Goal: Transaction & Acquisition: Download file/media

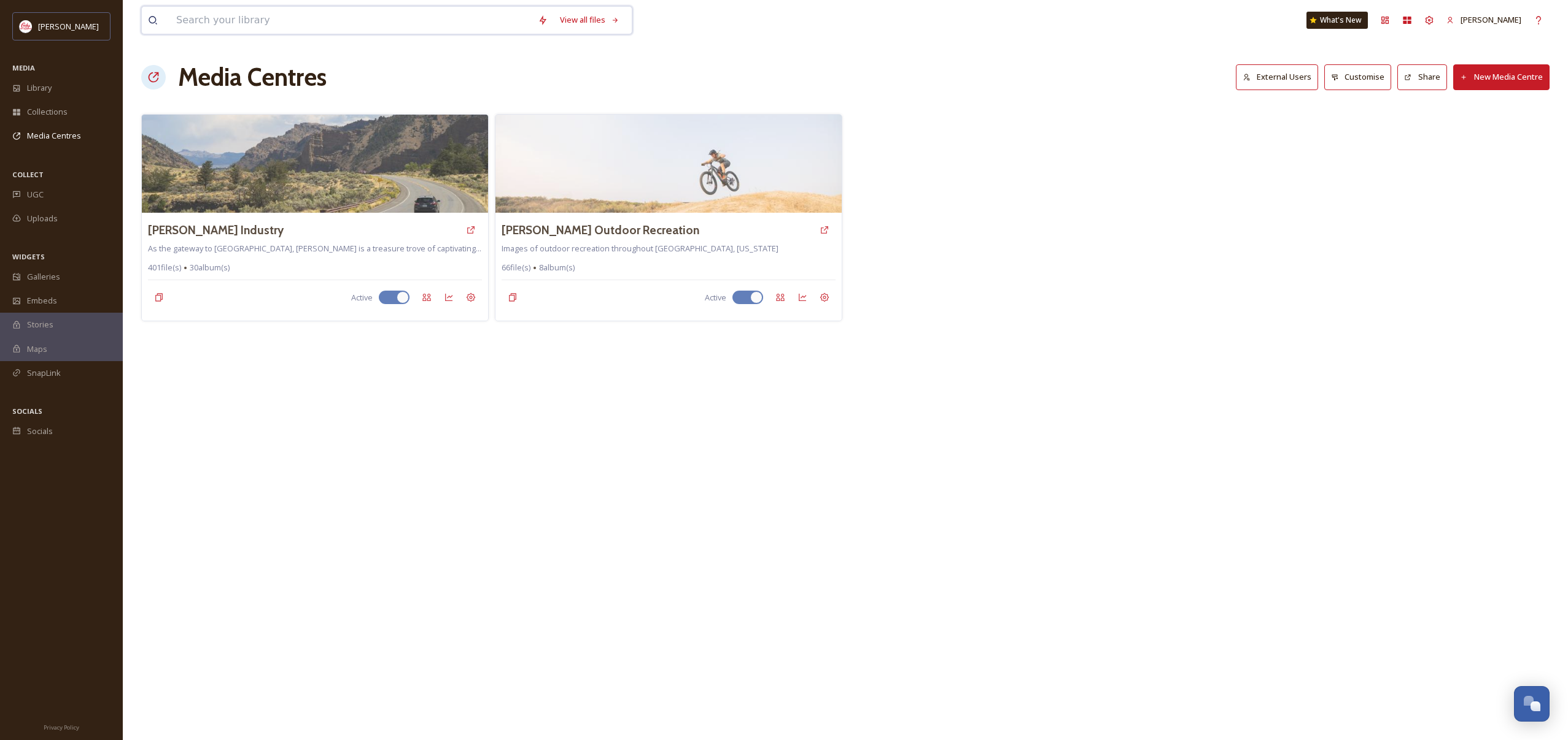
click at [327, 7] on input at bounding box center [351, 21] width 361 height 27
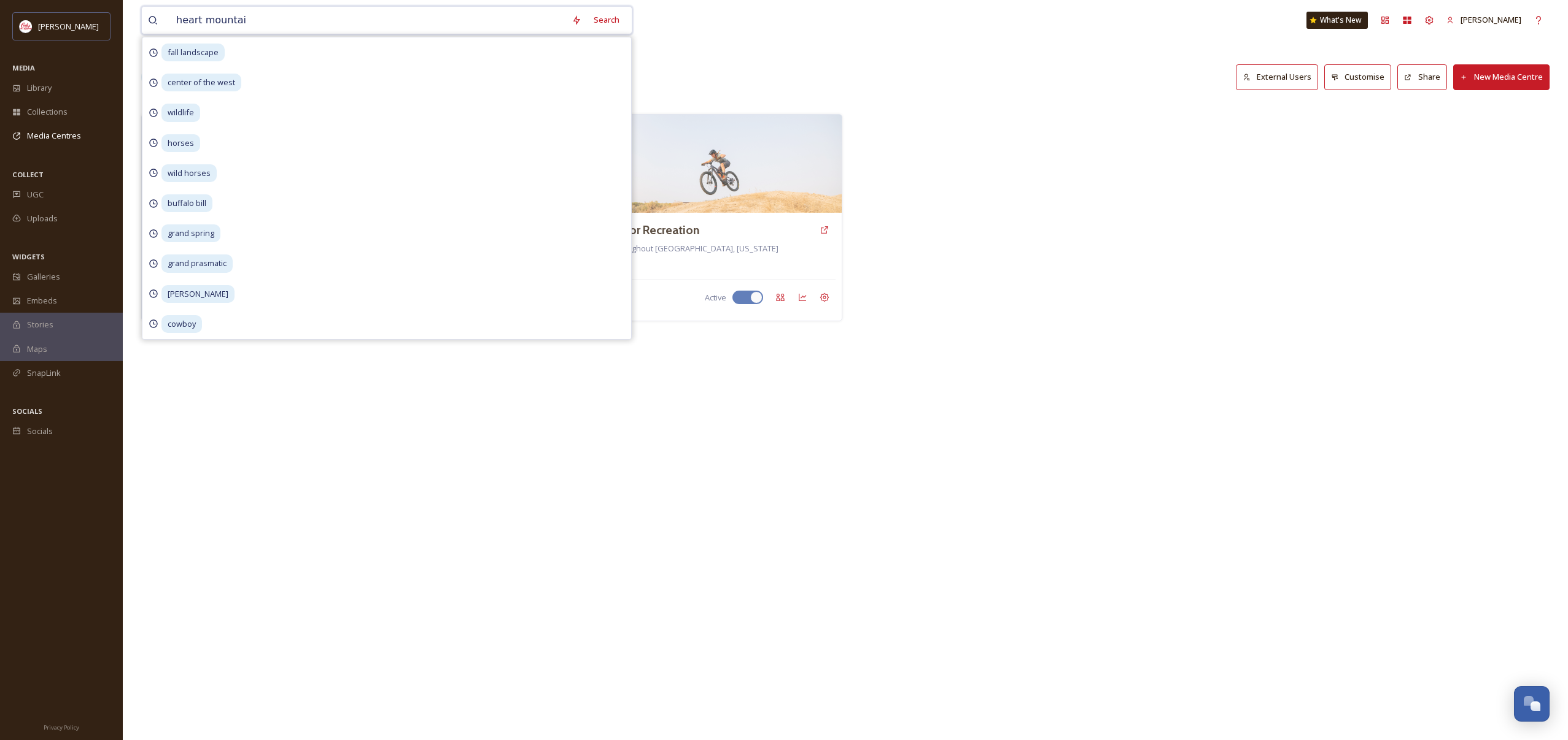
type input "heart mountain"
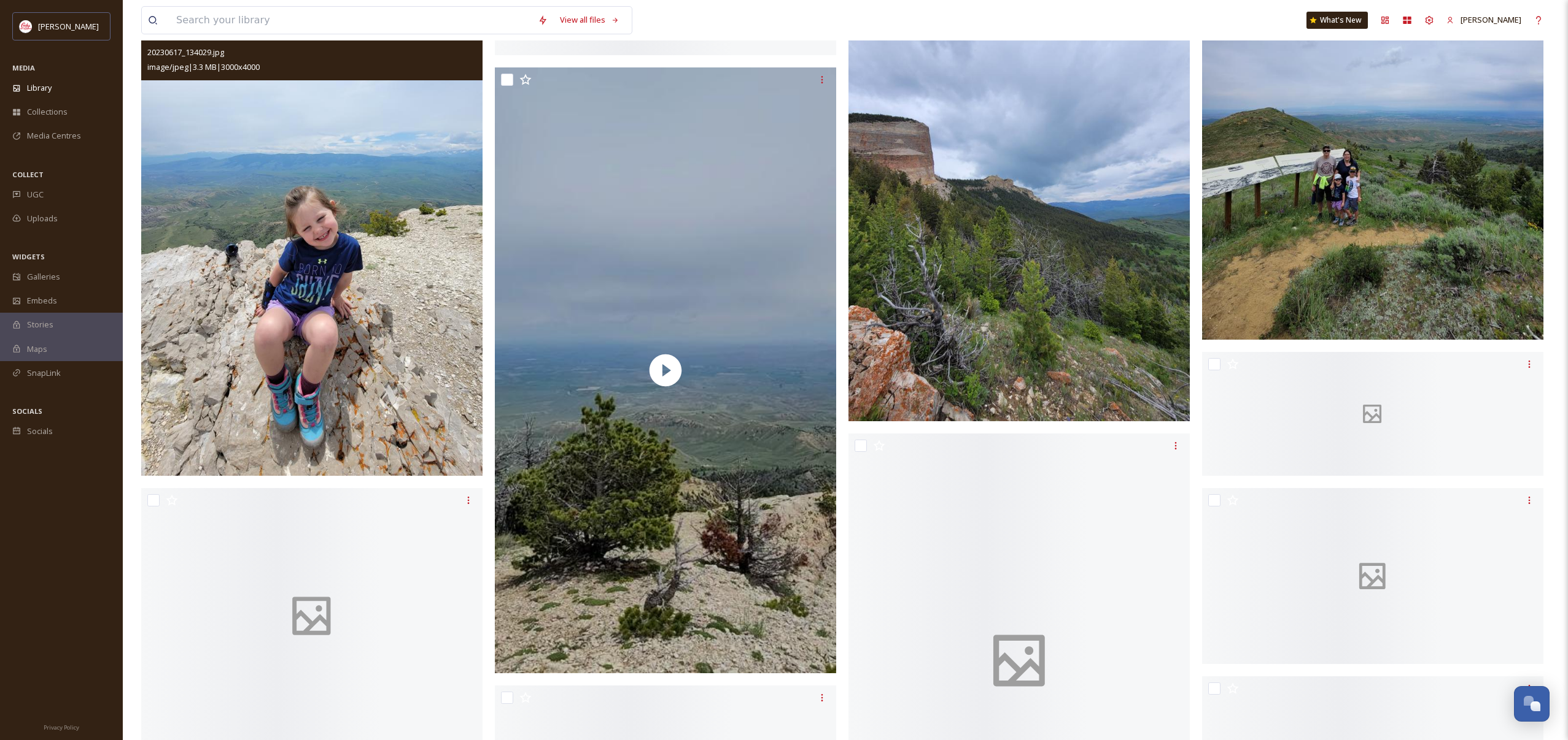
scroll to position [10552, 0]
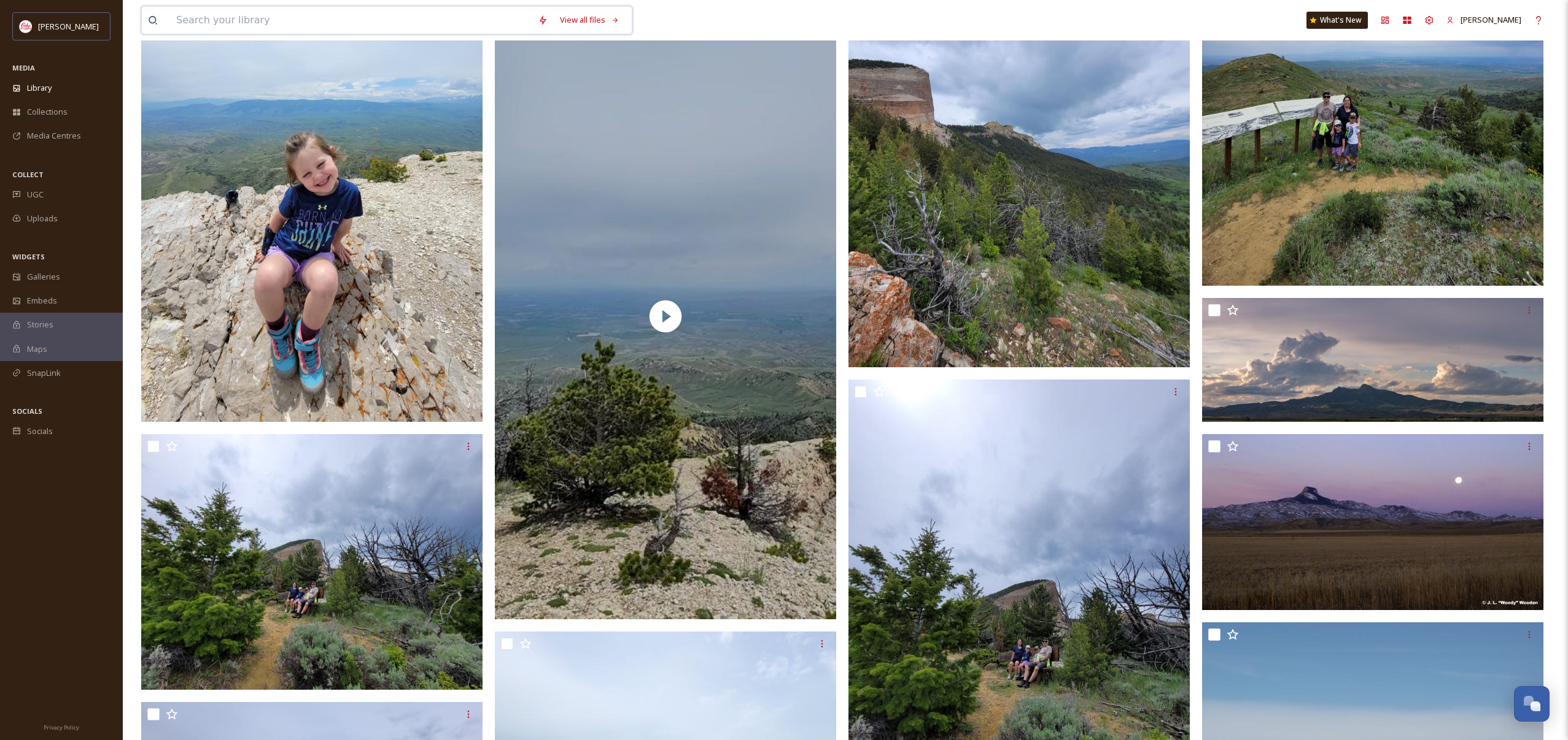
click at [294, 22] on input at bounding box center [351, 21] width 361 height 27
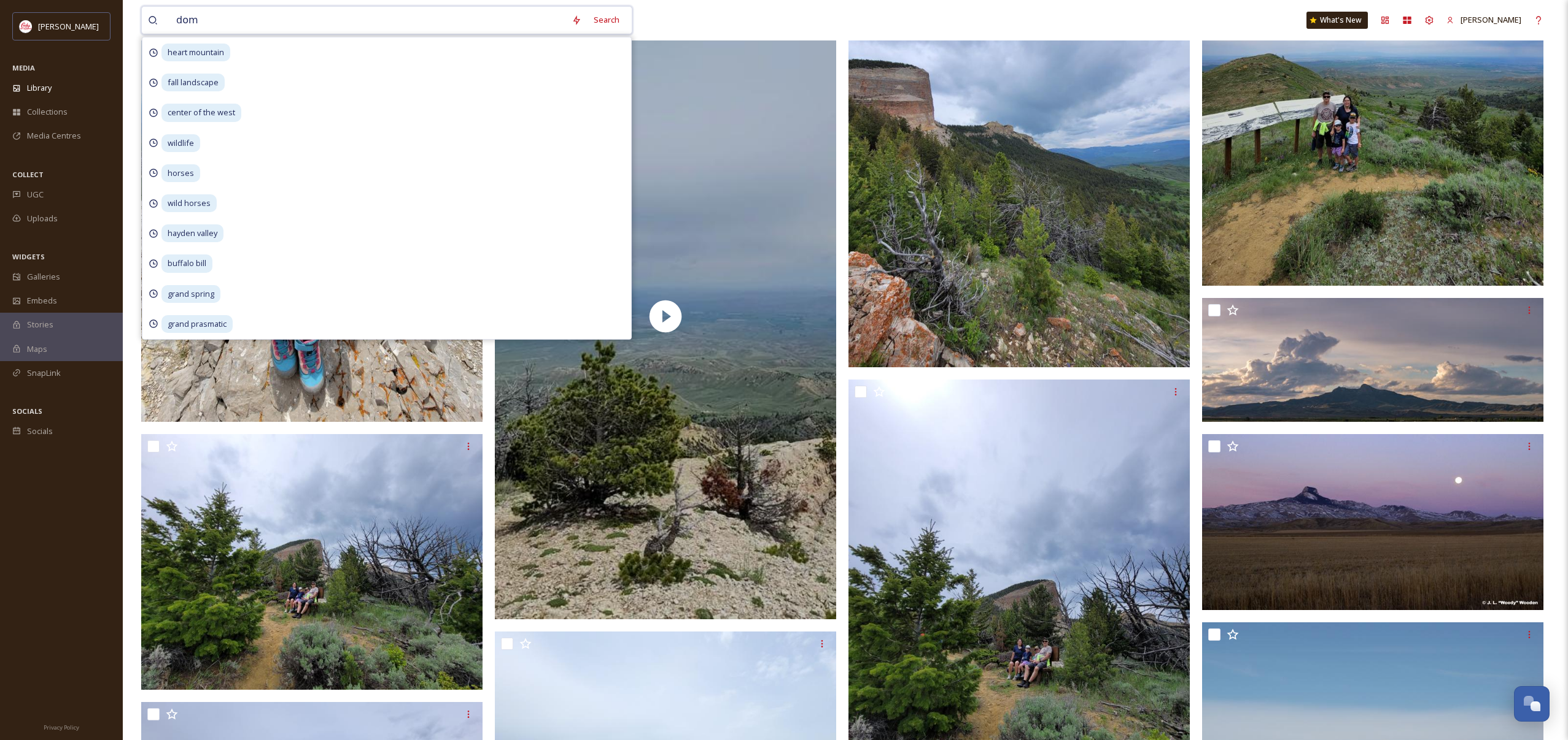
type input "dome"
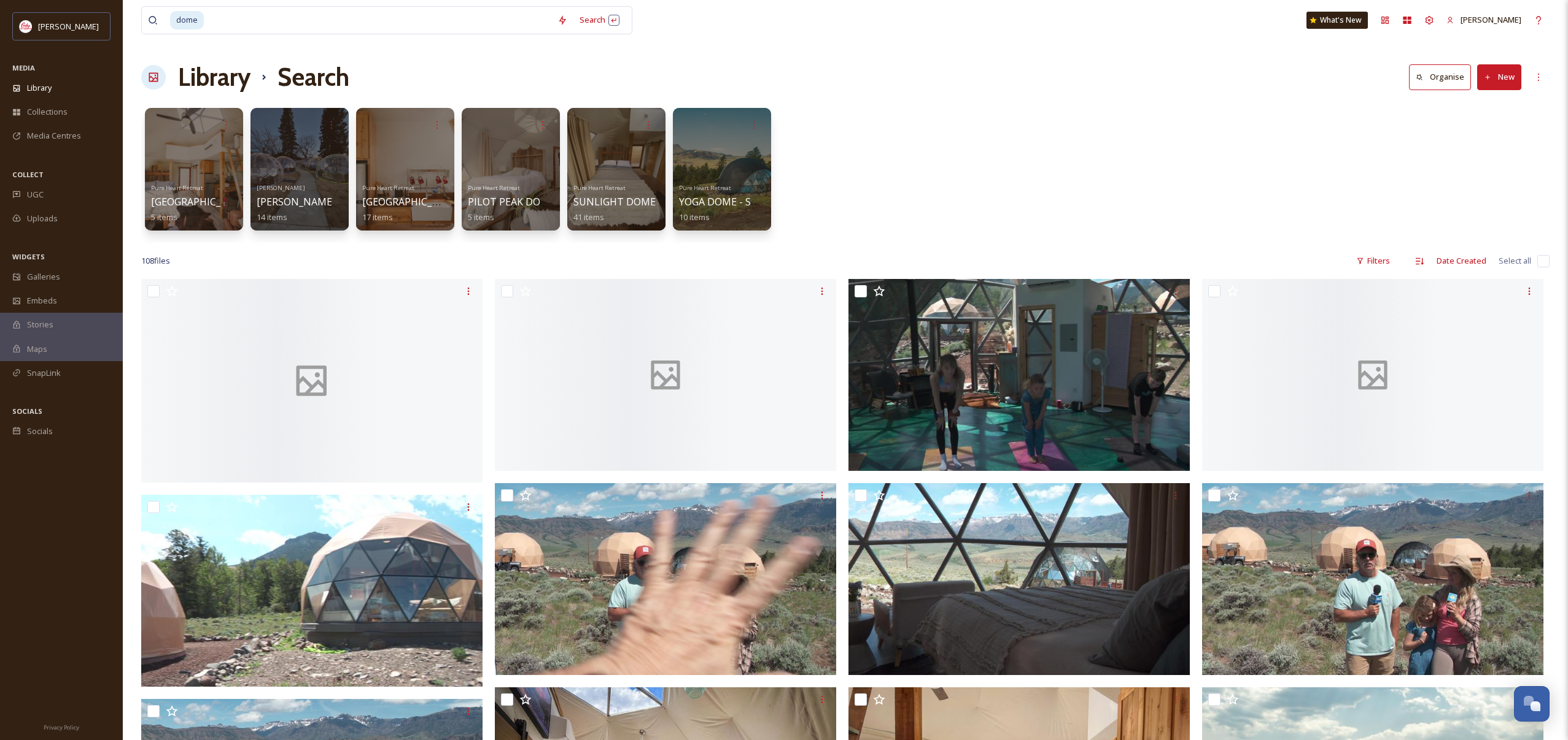
click at [943, 141] on div "Pure Heart Retreat CODY PEAK DOME 5 items [PERSON_NAME] Visitor Center Domes 14…" at bounding box center [845, 172] width 1408 height 141
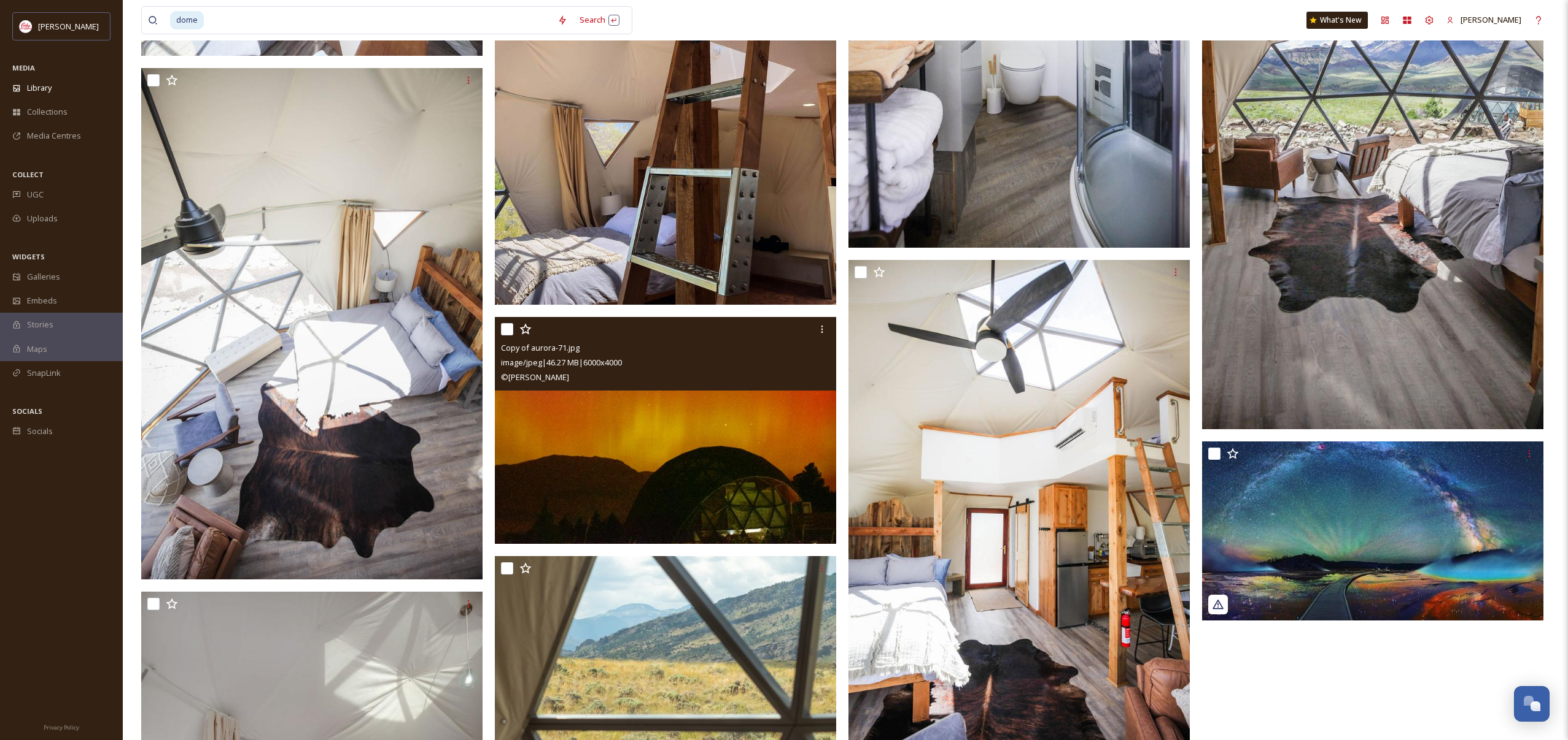
scroll to position [8910, 0]
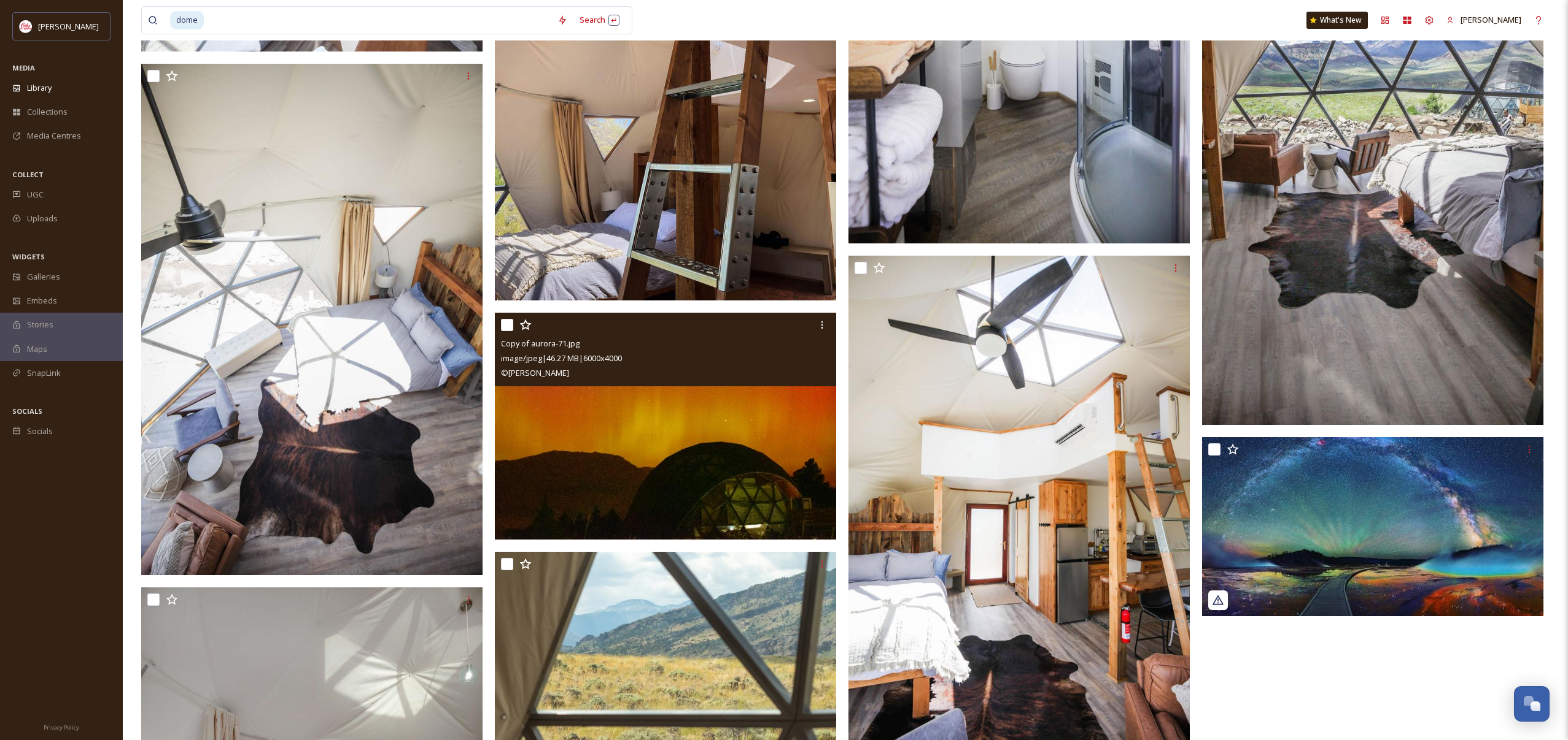
click at [694, 494] on img at bounding box center [665, 427] width 341 height 228
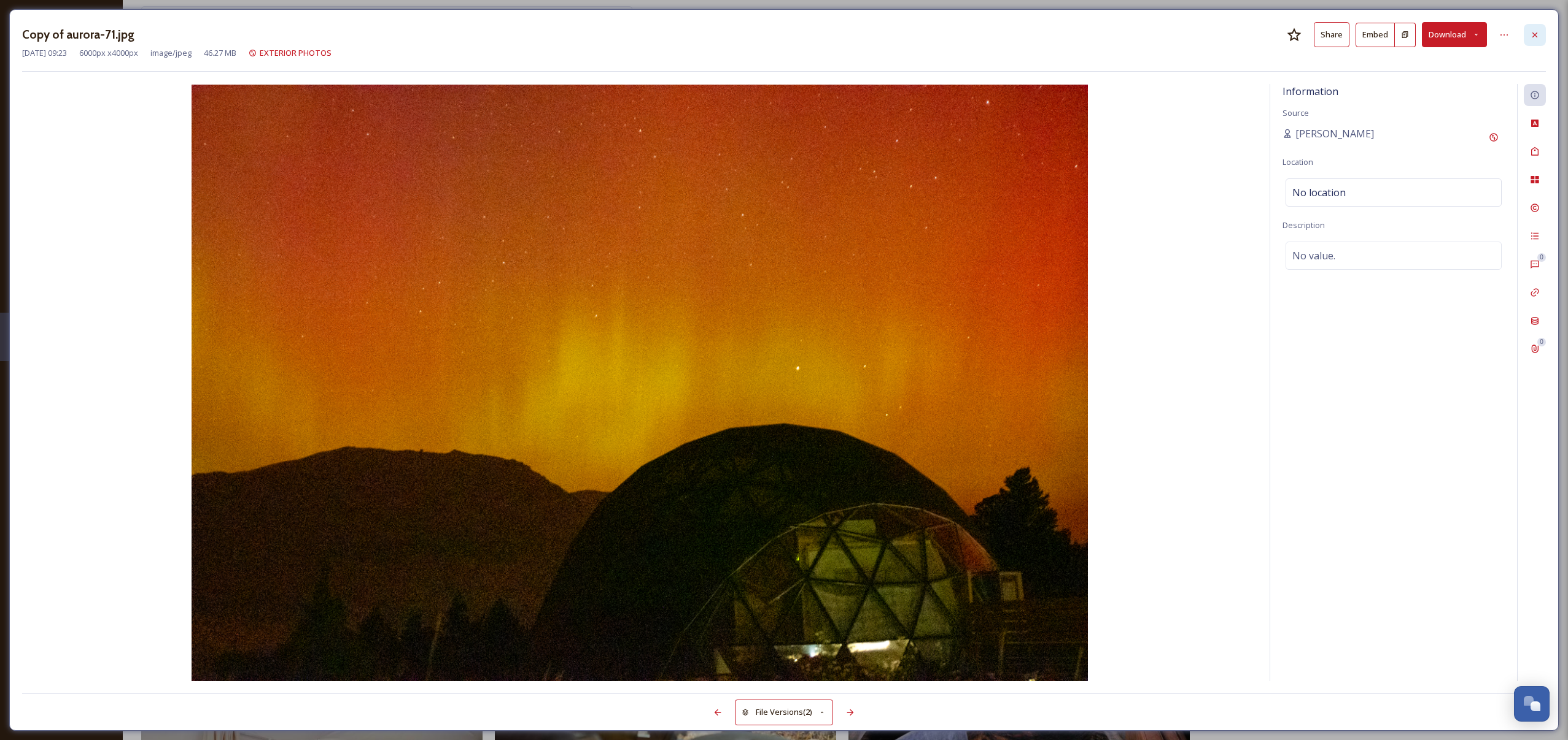
click at [1530, 37] on icon at bounding box center [1535, 35] width 10 height 10
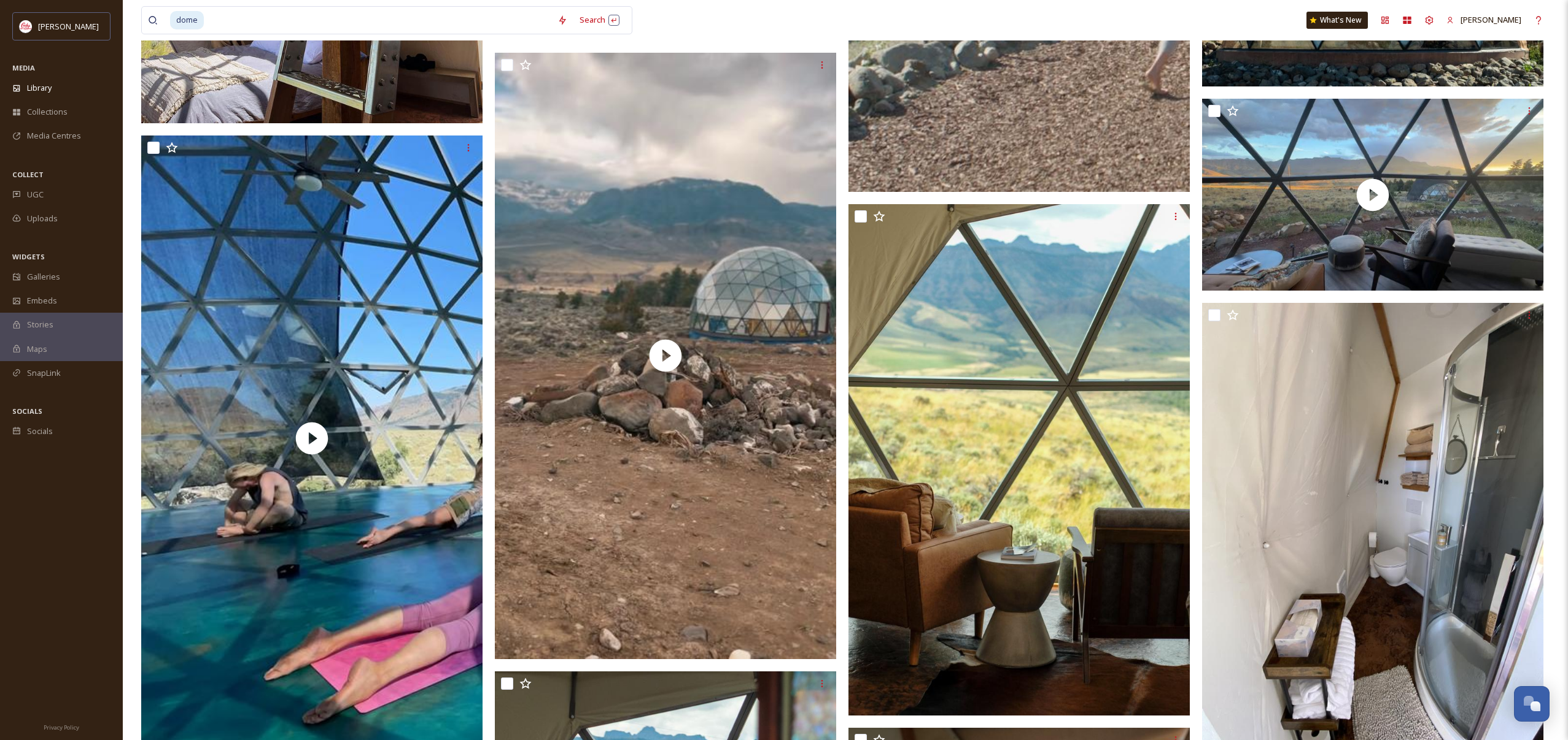
scroll to position [3142, 0]
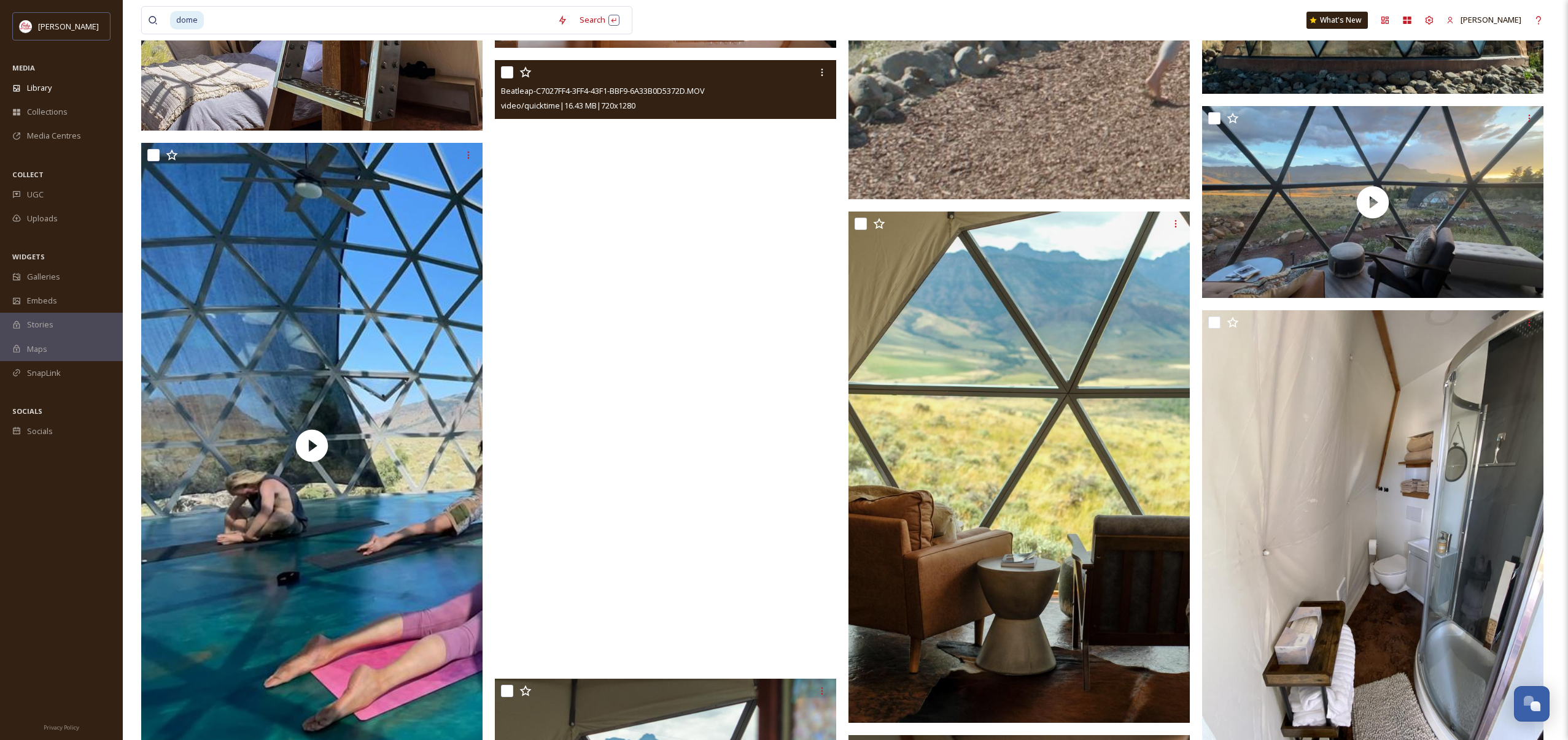
click at [532, 418] on video "Beatleap-C7027FF4-3FF4-43F1-BBF9-6A33B0D5372D.MOV" at bounding box center [665, 362] width 341 height 606
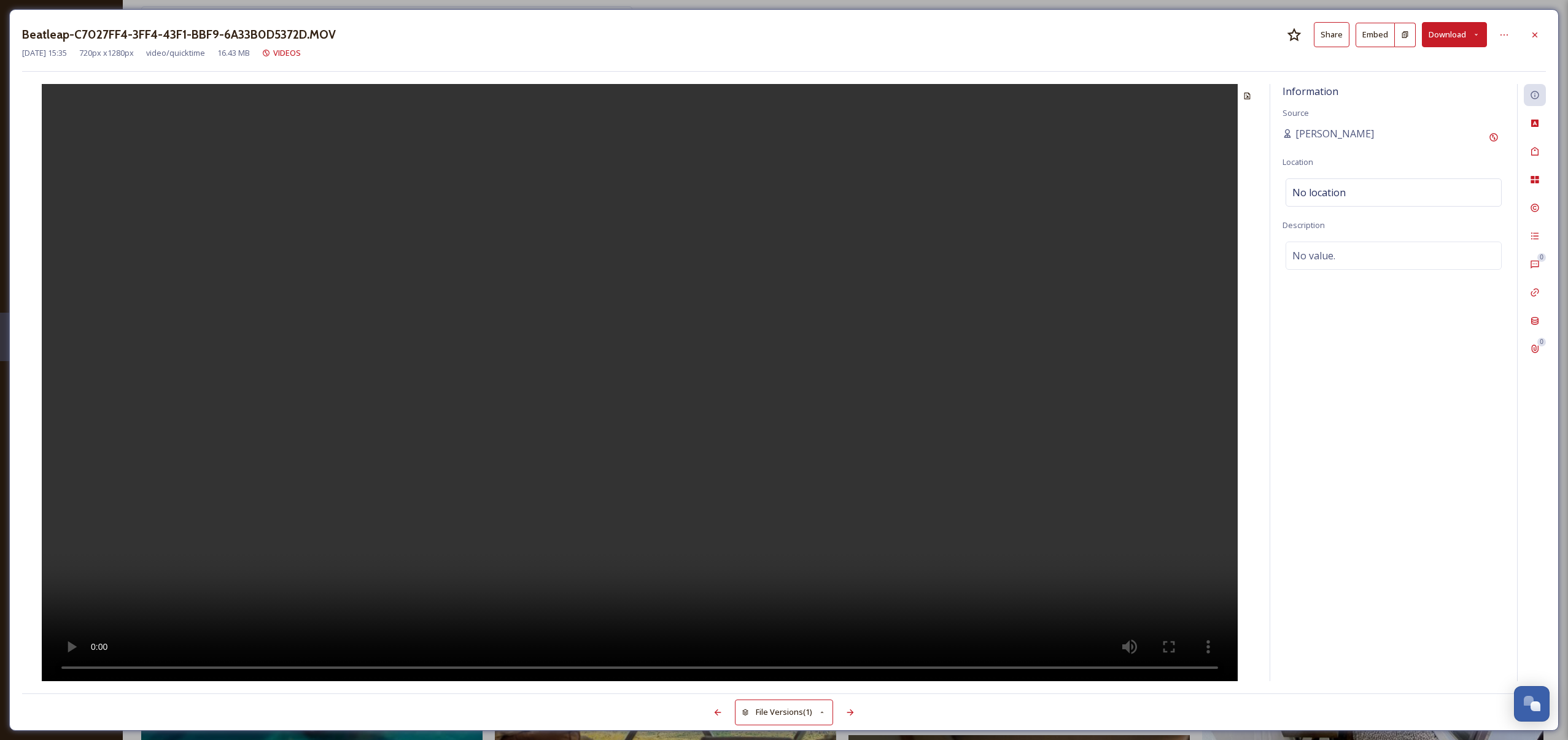
click at [1451, 36] on button "Download" at bounding box center [1453, 35] width 65 height 25
click at [1417, 62] on span "Download Original (720 x 1280)" at bounding box center [1422, 63] width 112 height 12
click at [1535, 33] on icon at bounding box center [1534, 34] width 5 height 5
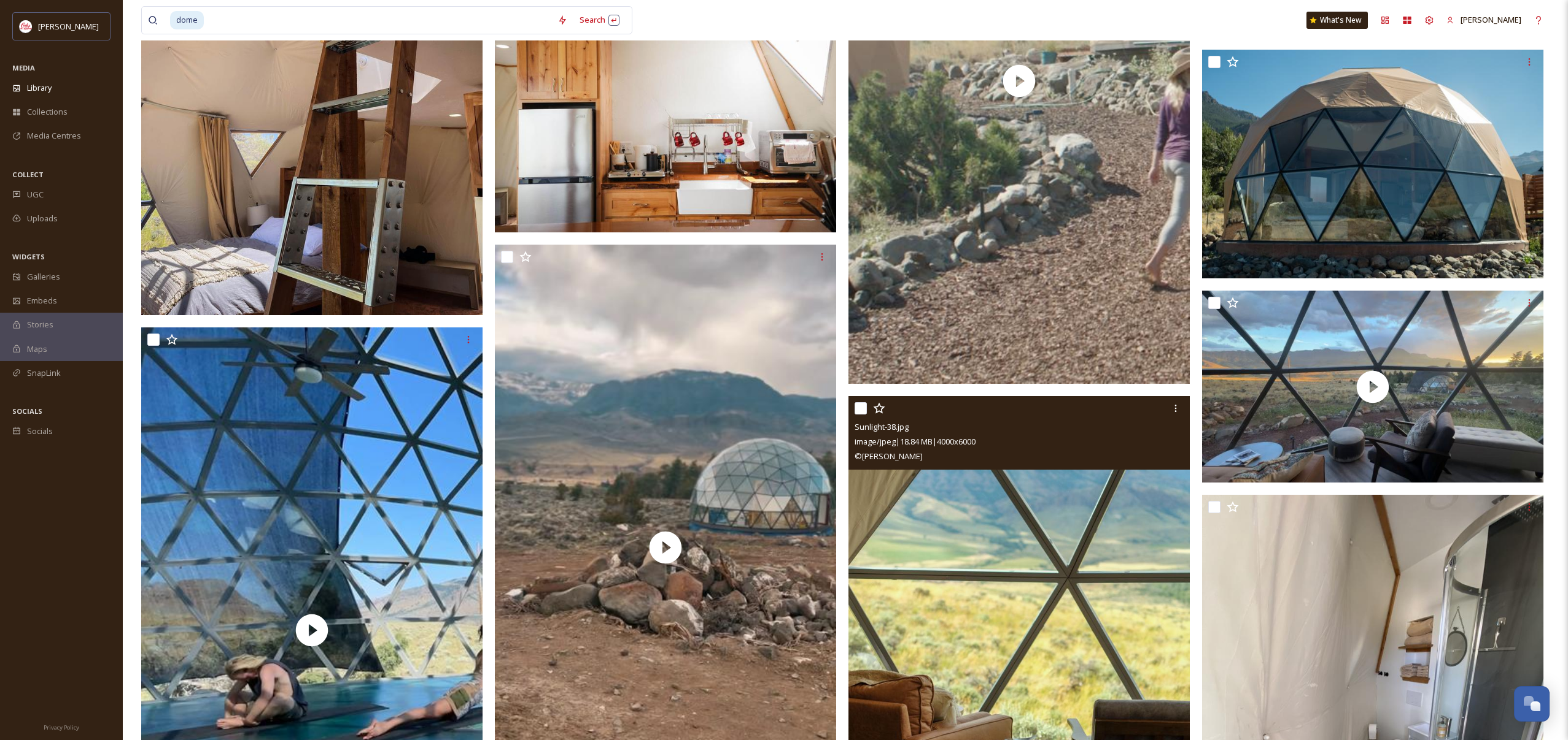
scroll to position [2961, 0]
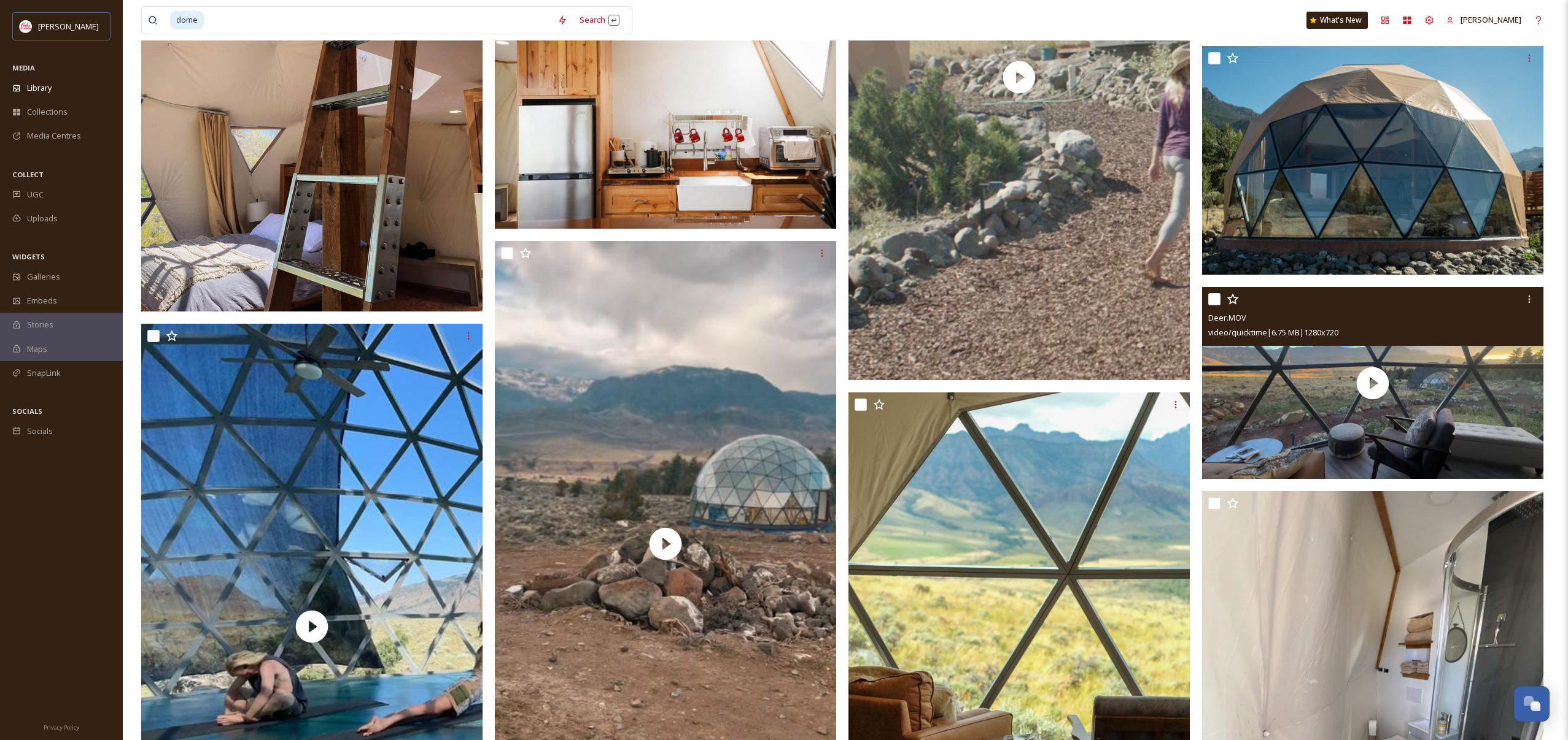
click at [1216, 301] on input "checkbox" at bounding box center [1213, 300] width 13 height 13
checkbox input "true"
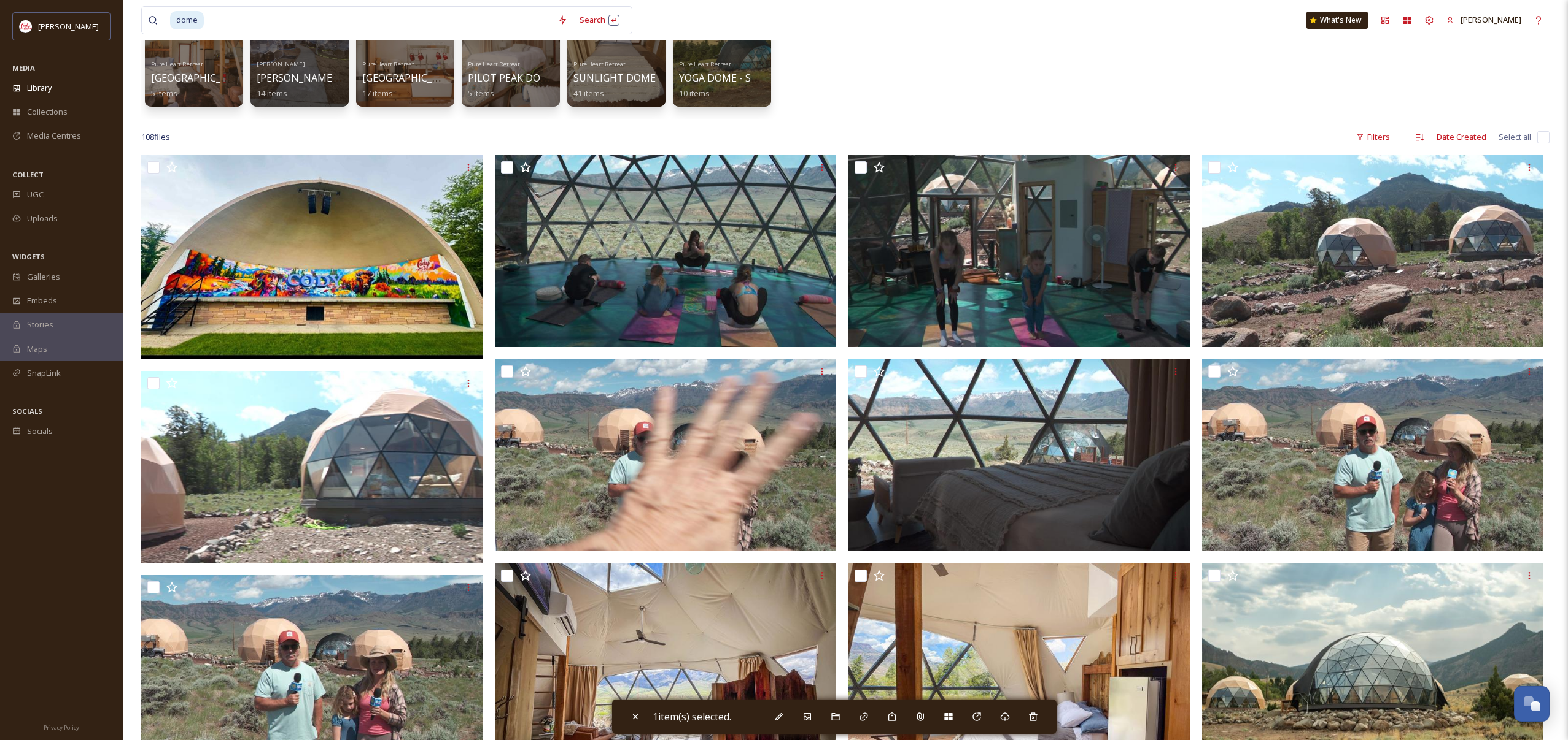
scroll to position [0, 0]
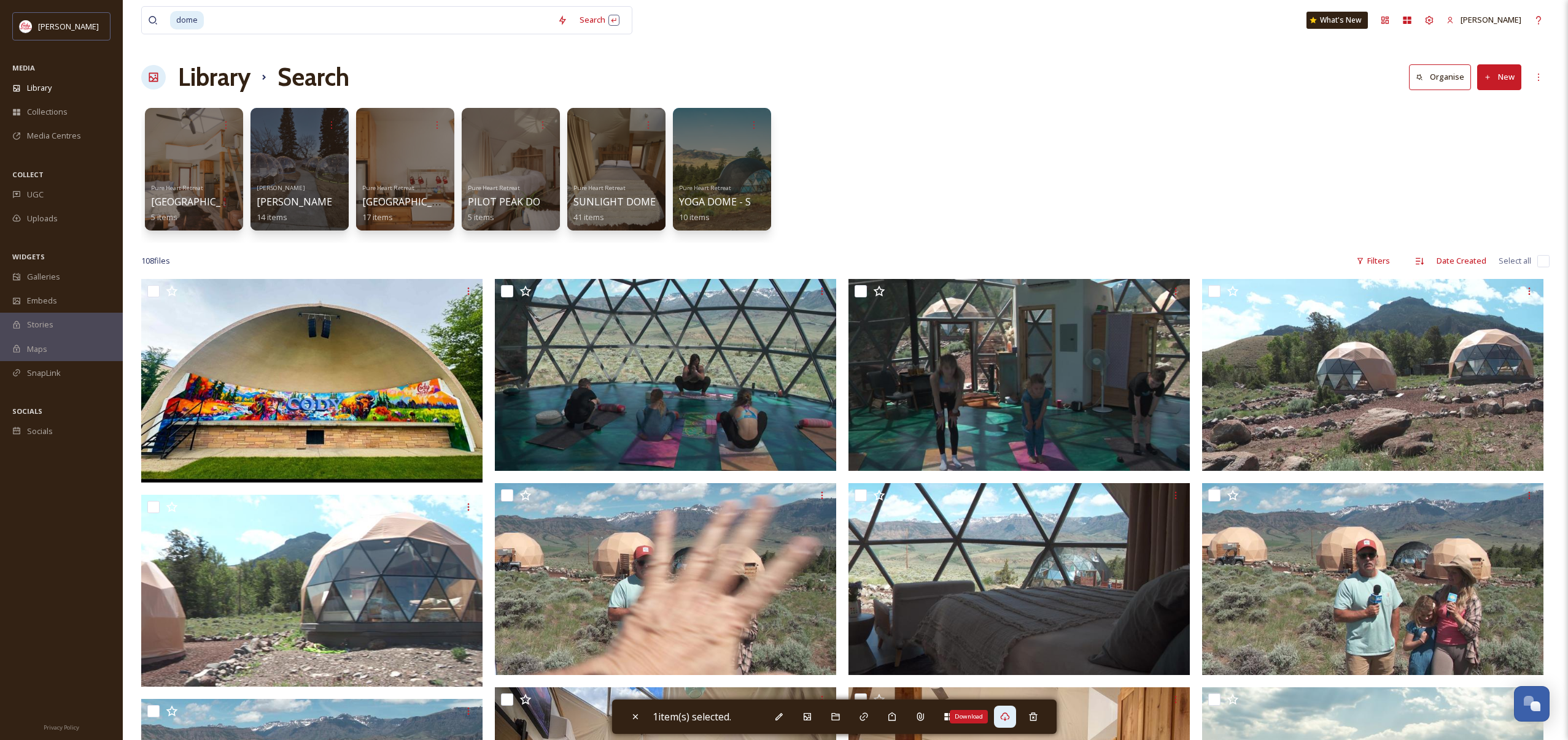
click at [1007, 717] on icon at bounding box center [1005, 717] width 10 height 10
